Goal: Navigation & Orientation: Find specific page/section

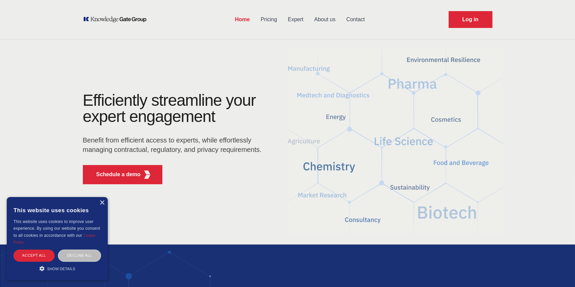
click at [295, 16] on link "Expert" at bounding box center [296, 20] width 26 height 18
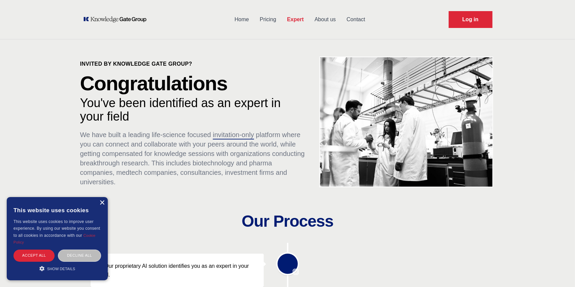
click at [101, 202] on div "×" at bounding box center [101, 203] width 5 height 5
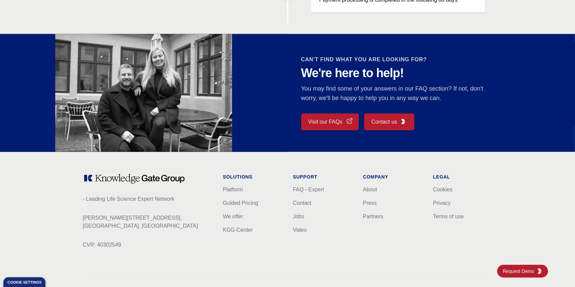
scroll to position [588, 0]
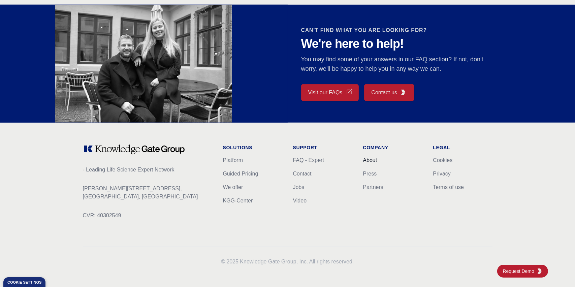
click at [371, 159] on link "About" at bounding box center [370, 160] width 14 height 6
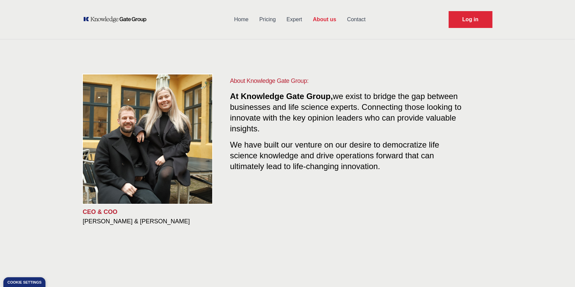
click at [170, 100] on img at bounding box center [148, 139] width 136 height 136
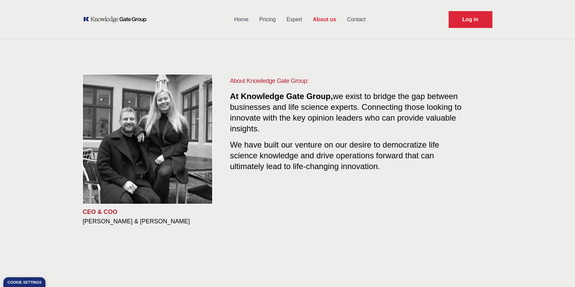
click at [242, 18] on link "Home" at bounding box center [241, 20] width 25 height 18
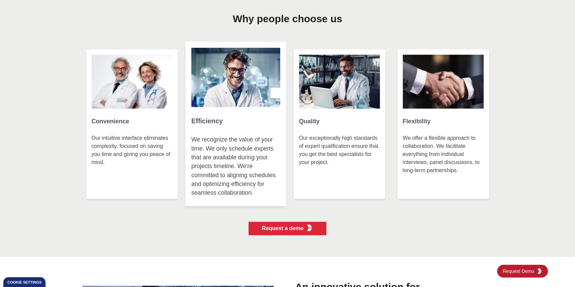
scroll to position [1483, 0]
